Goal: Information Seeking & Learning: Learn about a topic

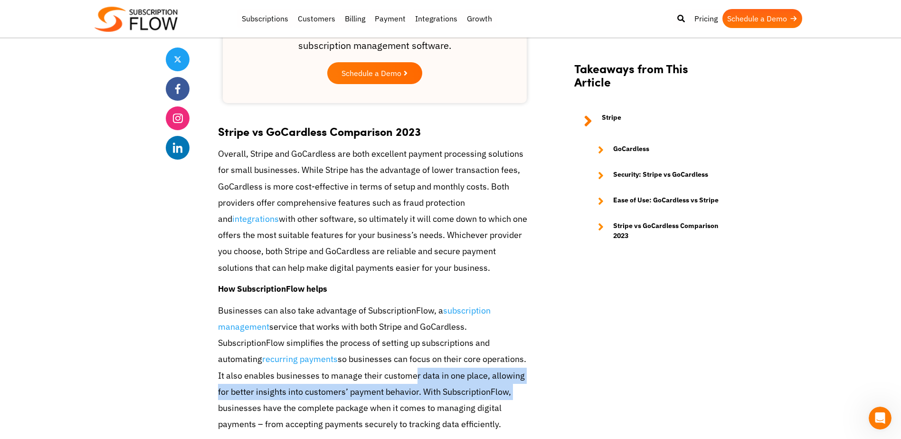
drag, startPoint x: 381, startPoint y: 322, endPoint x: 512, endPoint y: 352, distance: 134.6
click at [512, 352] on p "Businesses can also take advantage of SubscriptionFlow, a subscription manageme…" at bounding box center [374, 368] width 313 height 130
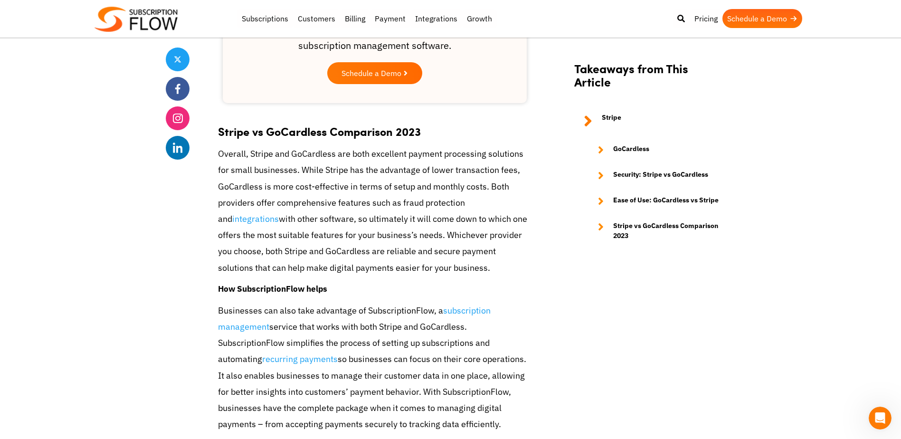
drag, startPoint x: 512, startPoint y: 352, endPoint x: 440, endPoint y: 362, distance: 72.8
click at [440, 362] on p "Businesses can also take advantage of SubscriptionFlow, a subscription manageme…" at bounding box center [374, 368] width 313 height 130
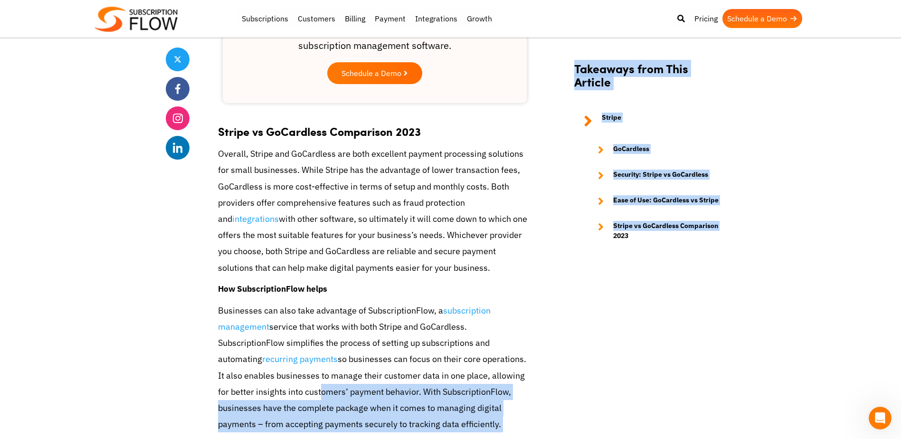
drag, startPoint x: 303, startPoint y: 344, endPoint x: 614, endPoint y: 349, distance: 310.1
drag, startPoint x: 614, startPoint y: 349, endPoint x: 564, endPoint y: 364, distance: 52.3
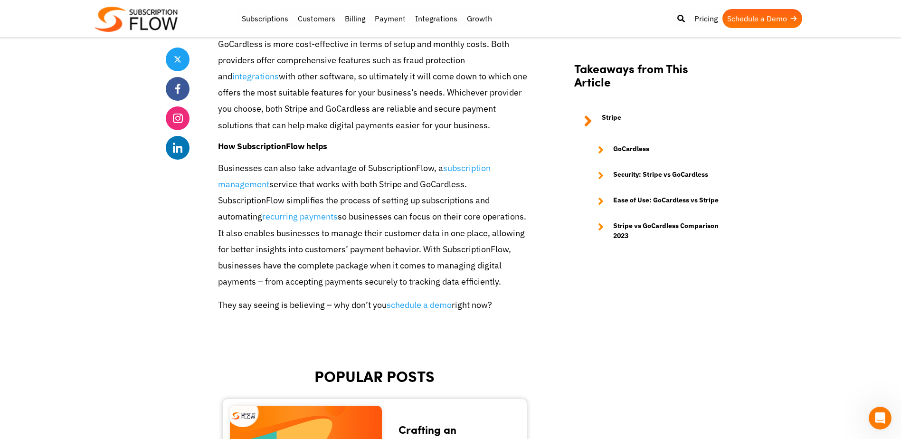
scroll to position [1736, 0]
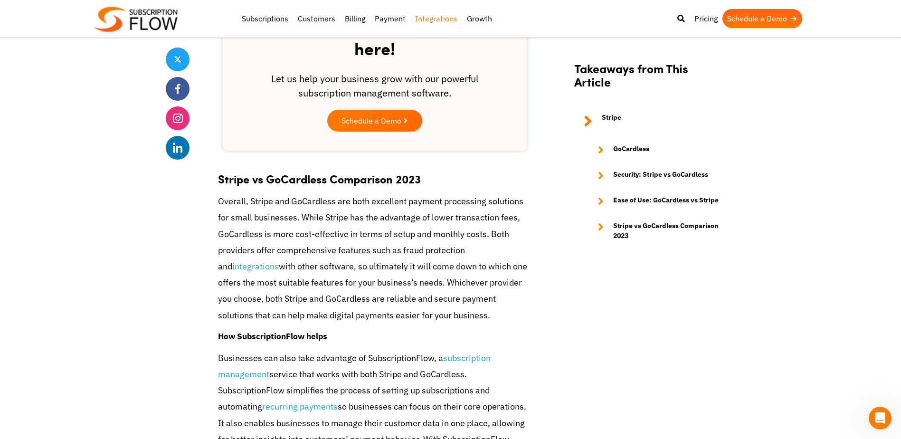
click at [430, 16] on link "Integrations" at bounding box center [436, 18] width 52 height 19
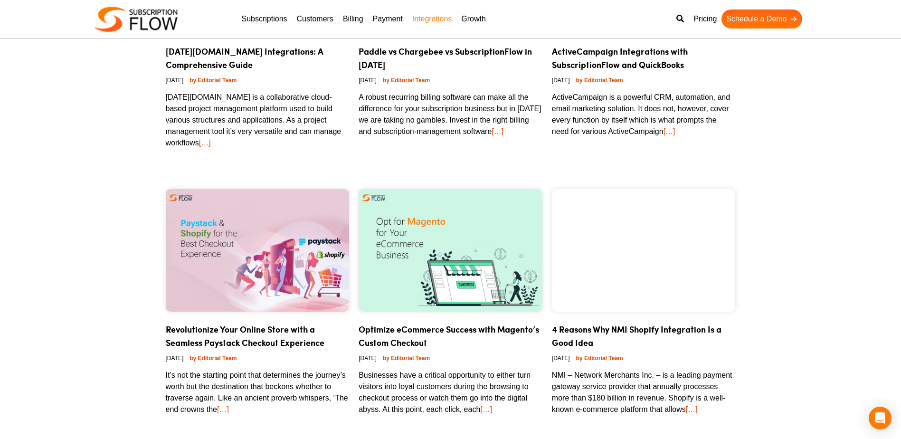
scroll to position [665, 0]
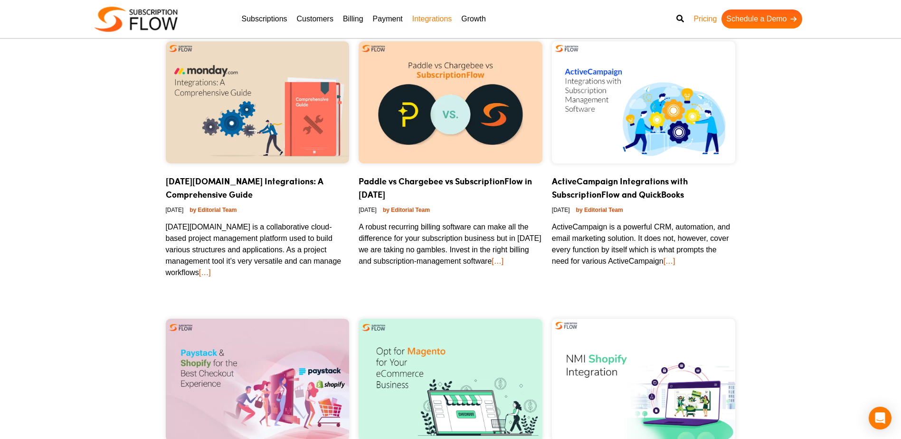
click at [710, 16] on link "Pricing" at bounding box center [705, 18] width 33 height 19
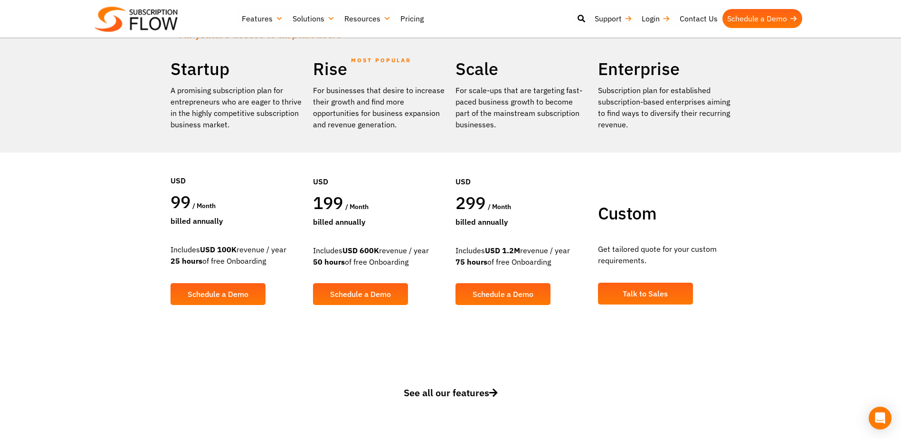
scroll to position [190, 0]
